Goal: Find contact information: Find contact information

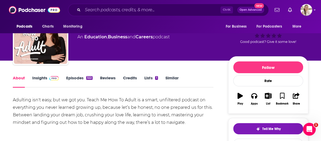
scroll to position [27, 0]
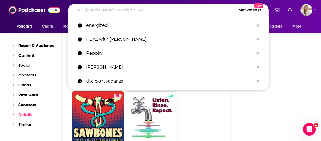
click at [137, 9] on input "Search podcasts, credits, & more..." at bounding box center [160, 10] width 154 height 9
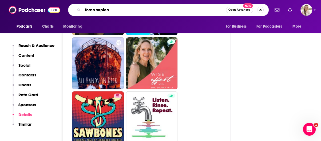
type input "fomo sapiens"
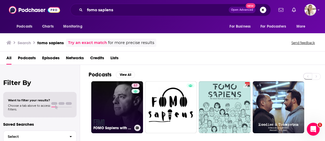
click at [126, 100] on link "57 FOMO Sapiens with Patrick J. McGinnis" at bounding box center [117, 107] width 52 height 52
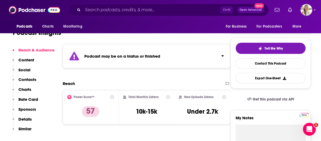
scroll to position [53, 0]
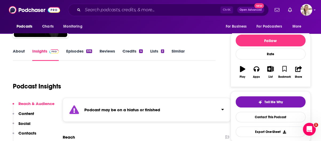
click at [20, 50] on link "About" at bounding box center [19, 54] width 12 height 12
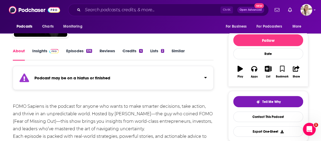
scroll to position [53, 0]
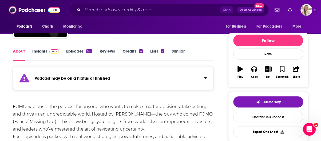
click at [74, 50] on link "Episodes 516" at bounding box center [79, 54] width 26 height 12
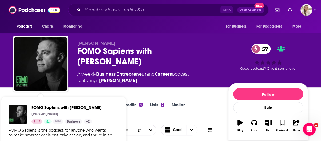
scroll to position [53, 0]
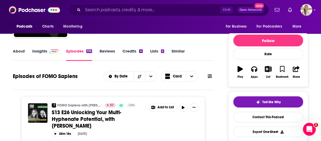
click at [18, 49] on link "About" at bounding box center [19, 54] width 12 height 12
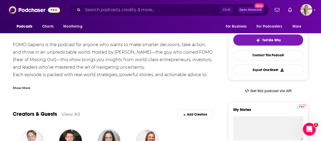
scroll to position [107, 0]
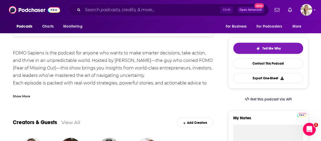
click at [25, 90] on div "Show More" at bounding box center [113, 93] width 201 height 9
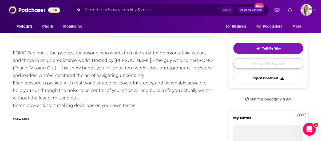
click at [259, 67] on link "Contact This Podcast" at bounding box center [269, 63] width 70 height 10
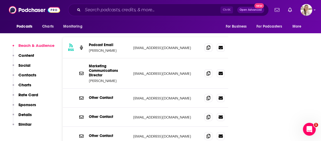
scroll to position [569, 0]
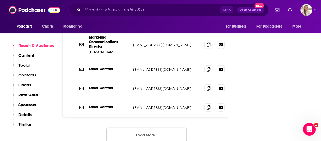
click at [181, 127] on button "Load More..." at bounding box center [147, 134] width 80 height 14
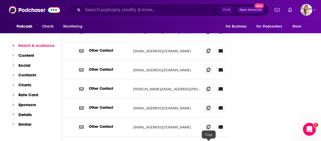
scroll to position [462, 0]
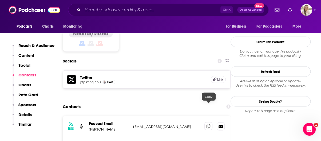
click at [206, 122] on span at bounding box center [209, 126] width 8 height 8
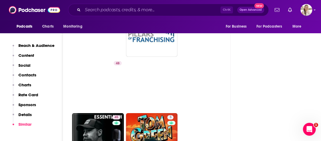
scroll to position [1443, 0]
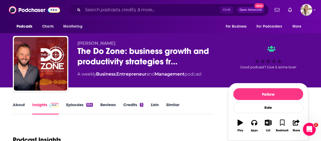
click at [19, 107] on link "About" at bounding box center [19, 108] width 12 height 12
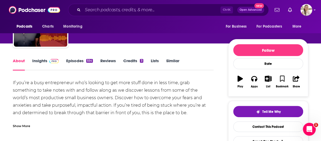
scroll to position [53, 0]
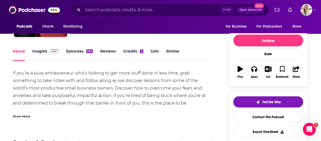
click at [162, 102] on div "If you’re a busy entrepreneur who’s looking to get more stuff done in less time…" at bounding box center [113, 121] width 201 height 105
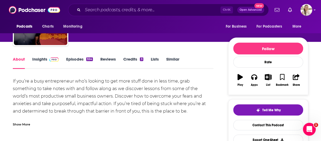
scroll to position [27, 0]
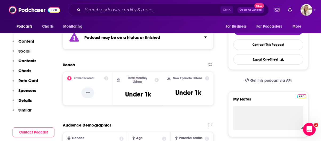
scroll to position [134, 0]
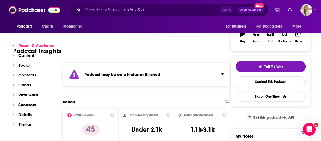
scroll to position [27, 0]
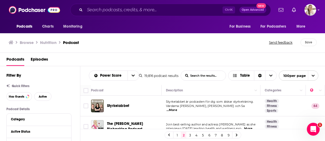
scroll to position [0, 103]
